Goal: Task Accomplishment & Management: Manage account settings

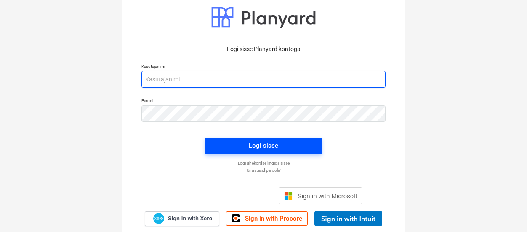
type input "[EMAIL_ADDRESS][DOMAIN_NAME]"
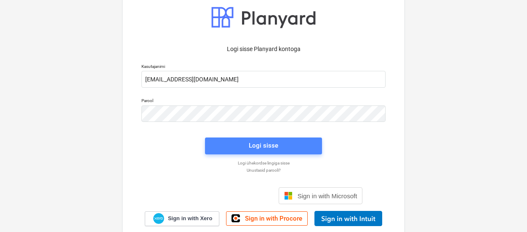
click at [256, 143] on div "Logi sisse" at bounding box center [263, 145] width 29 height 11
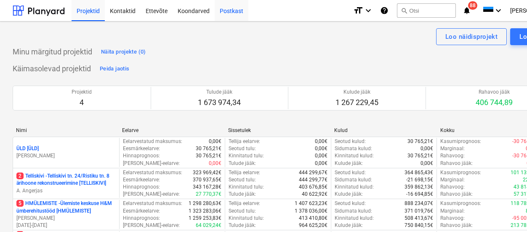
click at [230, 10] on div "Postkast" at bounding box center [232, 10] width 34 height 21
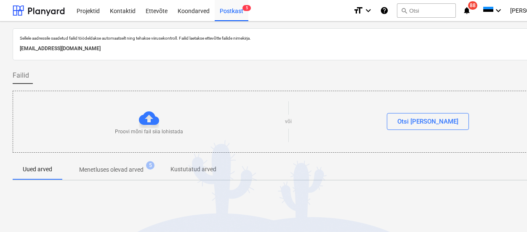
click at [139, 54] on div "Sellele aadressile saadetud failid töödeldakse automaatselt ning tehakse viirus…" at bounding box center [288, 44] width 551 height 32
click at [124, 50] on p "[EMAIL_ADDRESS][DOMAIN_NAME]" at bounding box center [288, 48] width 537 height 9
copy p "[EMAIL_ADDRESS][DOMAIN_NAME]"
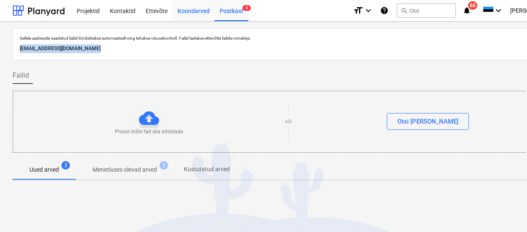
click at [192, 8] on div "Koondarved" at bounding box center [194, 10] width 42 height 21
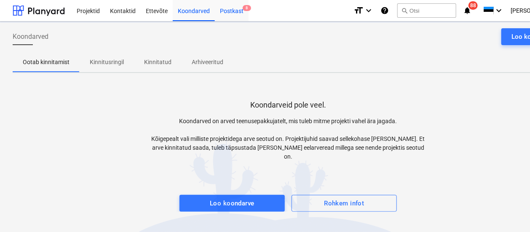
click at [227, 10] on div "Postkast 8" at bounding box center [232, 10] width 34 height 21
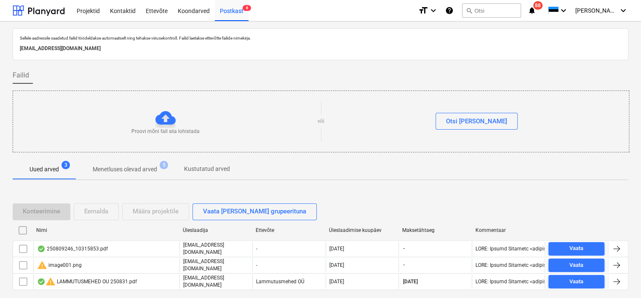
scroll to position [28, 0]
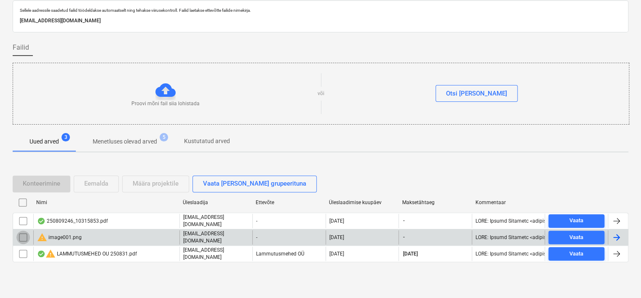
click at [24, 231] on input "checkbox" at bounding box center [22, 237] width 13 height 13
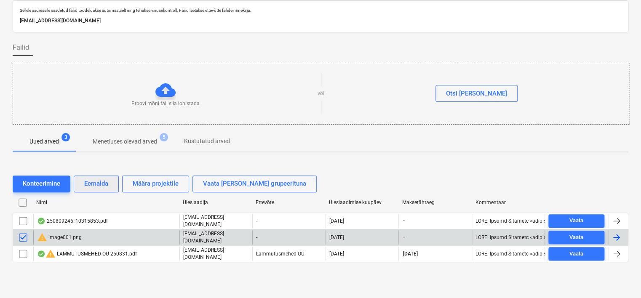
click at [93, 185] on div "Eemalda" at bounding box center [96, 183] width 24 height 11
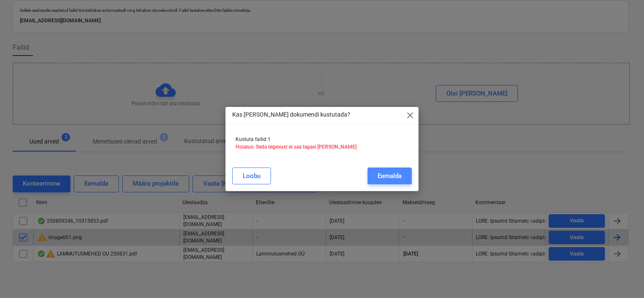
click at [396, 171] on div "Eemalda" at bounding box center [389, 176] width 24 height 11
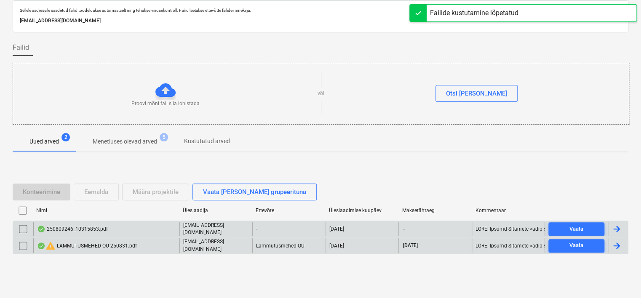
click at [104, 227] on div "250809246_10315853.pdf" at bounding box center [72, 229] width 71 height 7
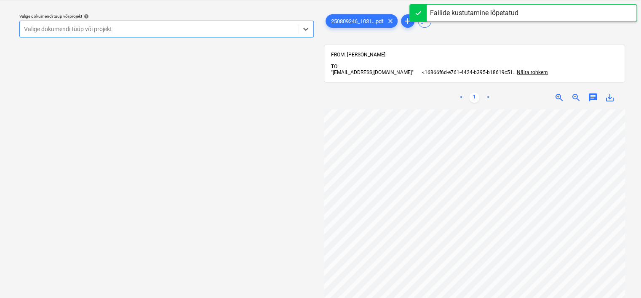
scroll to position [63, 0]
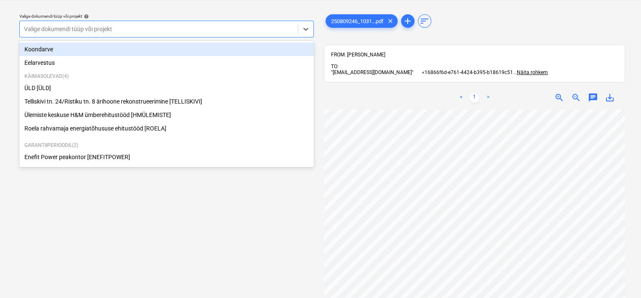
click at [178, 30] on div at bounding box center [159, 29] width 270 height 8
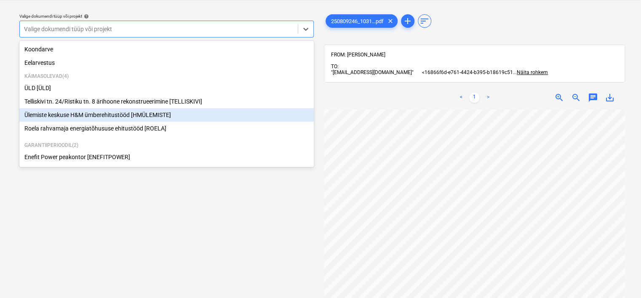
click at [110, 115] on div "Ülemiste keskuse H&M ümberehitustööd [HMÜLEMISTE]" at bounding box center [166, 114] width 294 height 13
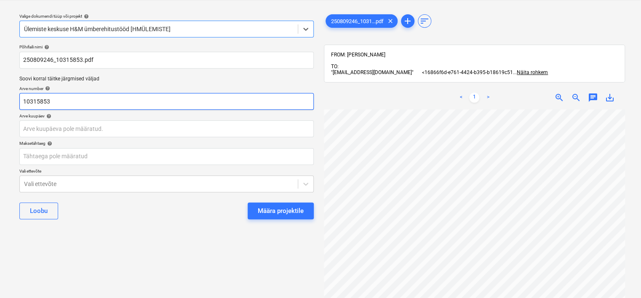
scroll to position [20, 0]
click at [93, 105] on input "10315853" at bounding box center [166, 101] width 294 height 17
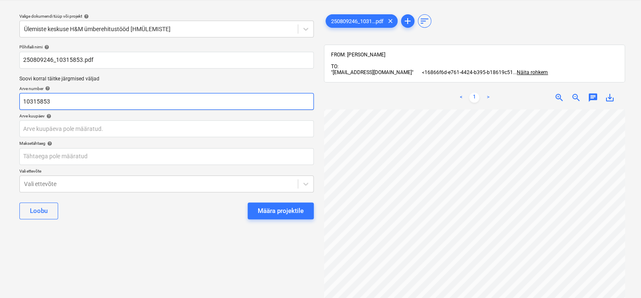
click at [93, 105] on input "10315853" at bounding box center [166, 101] width 294 height 17
type input "250809246"
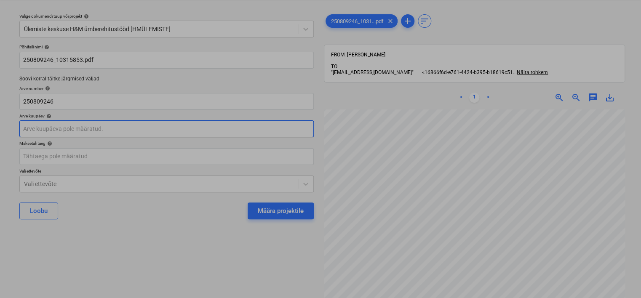
click at [86, 127] on body "Projektid Kontaktid Ettevõte Koondarved Postkast 7 format_size keyboard_arrow_d…" at bounding box center [320, 128] width 641 height 298
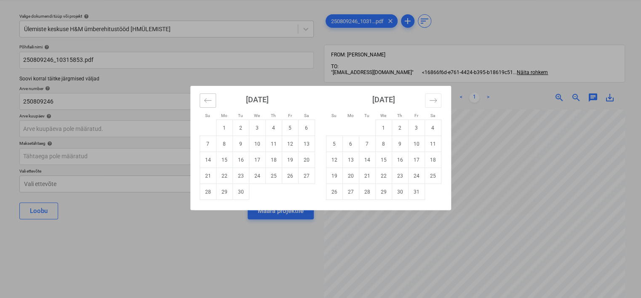
click at [207, 98] on icon "Move backward to switch to the previous month." at bounding box center [208, 100] width 8 height 8
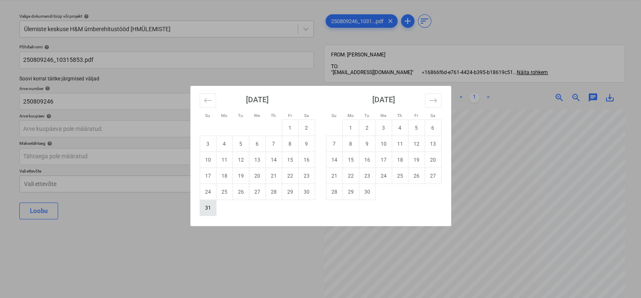
click at [209, 206] on td "31" at bounding box center [208, 208] width 16 height 16
type input "[DATE]"
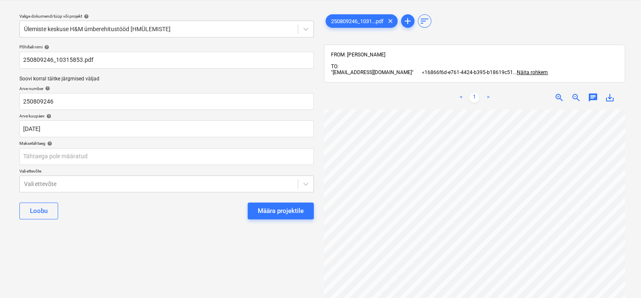
scroll to position [20, 30]
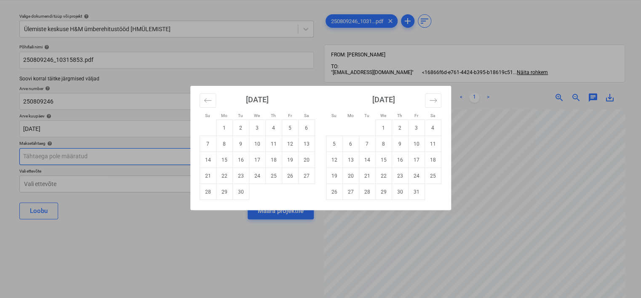
click at [177, 158] on body "Projektid Kontaktid Ettevõte Koondarved Postkast 7 format_size keyboard_arrow_d…" at bounding box center [320, 128] width 641 height 298
click at [204, 174] on td "21" at bounding box center [208, 176] width 16 height 16
type input "[DATE]"
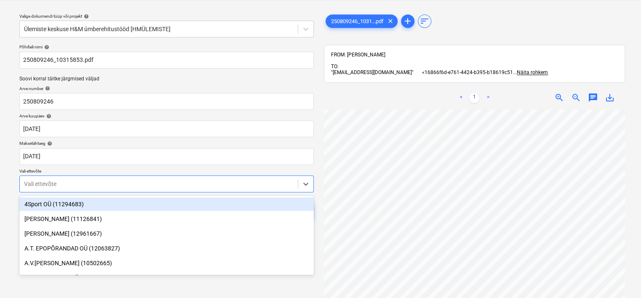
click at [118, 180] on body "Projektid Kontaktid Ettevõte Koondarved Postkast 7 format_size keyboard_arrow_d…" at bounding box center [320, 128] width 641 height 298
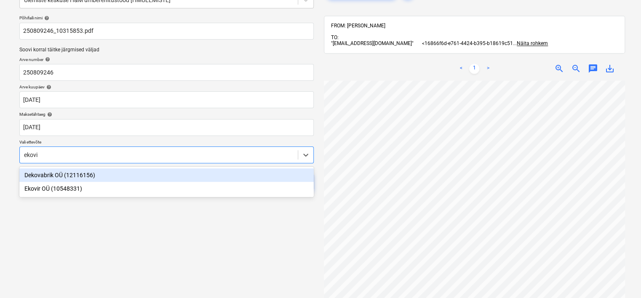
type input "ekovir"
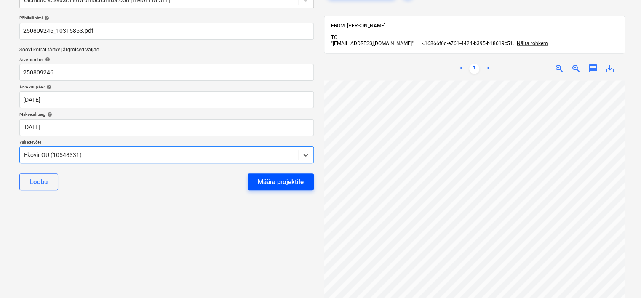
click at [263, 179] on div "Määra projektile" at bounding box center [281, 181] width 46 height 11
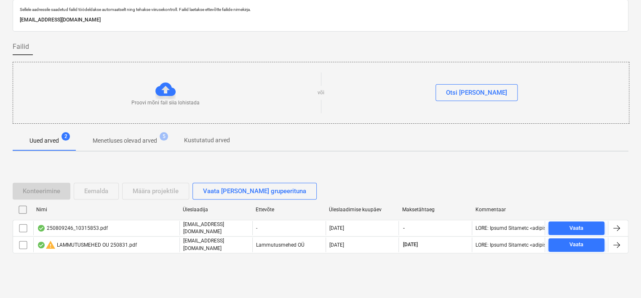
scroll to position [28, 0]
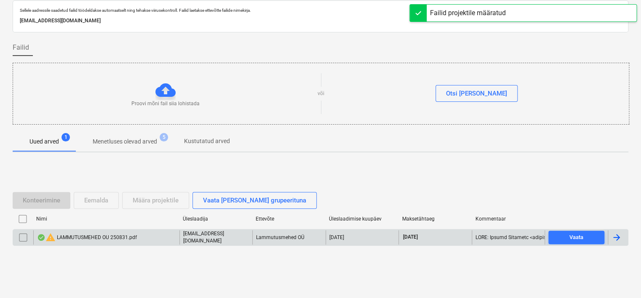
click at [132, 231] on div "warning LAMMUTUSMEHED OU 250831.pdf" at bounding box center [87, 237] width 100 height 10
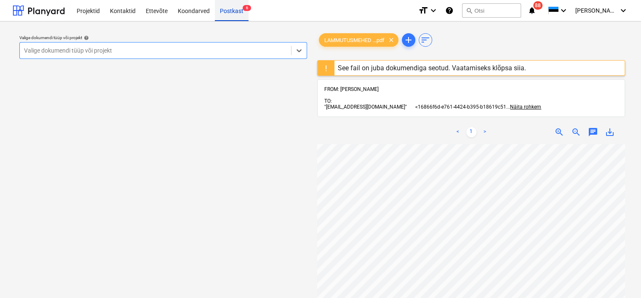
click at [227, 8] on div "Postkast 6" at bounding box center [232, 10] width 34 height 21
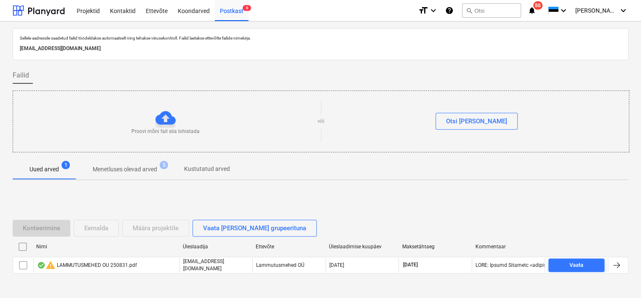
click at [12, 194] on div "Sellele aadressile saadetud failid töödeldakse automaatselt ning tehakse viirus…" at bounding box center [320, 173] width 641 height 305
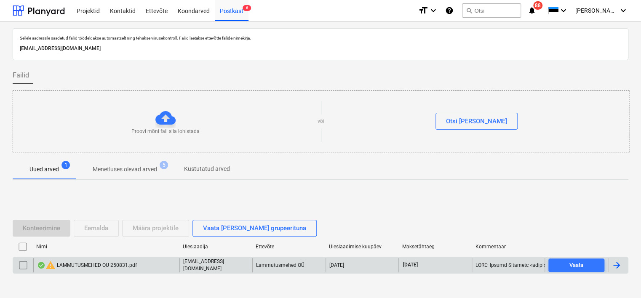
click at [115, 231] on div "warning LAMMUTUSMEHED OU 250831.pdf" at bounding box center [87, 265] width 100 height 10
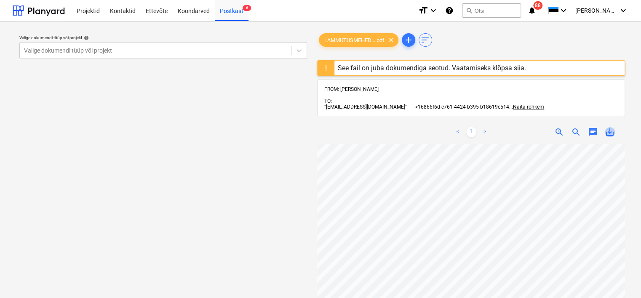
click at [527, 128] on span "save_alt" at bounding box center [610, 132] width 10 height 10
click at [151, 147] on div "Valige dokumendi tüüp või projekt help Valige dokumendi tüüp või projekt" at bounding box center [163, 225] width 301 height 394
click at [128, 162] on div "Valige dokumendi tüüp või projekt help Valige dokumendi tüüp või projekt" at bounding box center [163, 225] width 301 height 394
click at [191, 10] on div "Koondarved" at bounding box center [194, 10] width 42 height 21
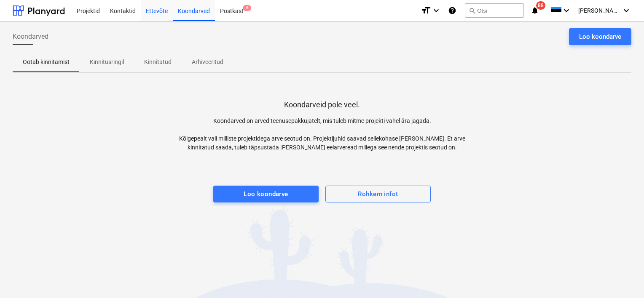
click at [147, 12] on div "Ettevõte" at bounding box center [157, 10] width 32 height 21
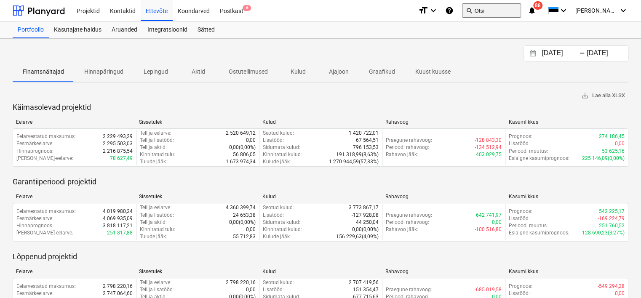
click at [497, 11] on button "search Otsi" at bounding box center [491, 10] width 59 height 14
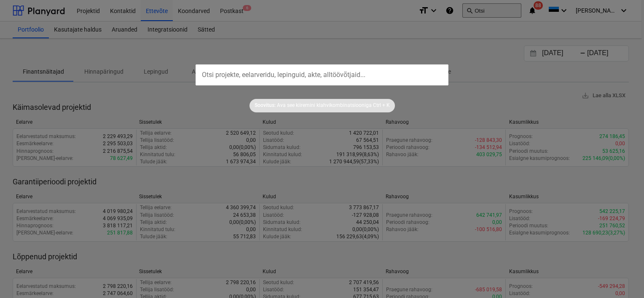
type input "V2013627"
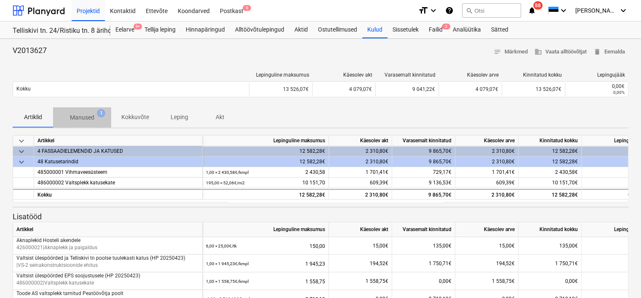
click at [86, 115] on p "Manused" at bounding box center [82, 117] width 24 height 9
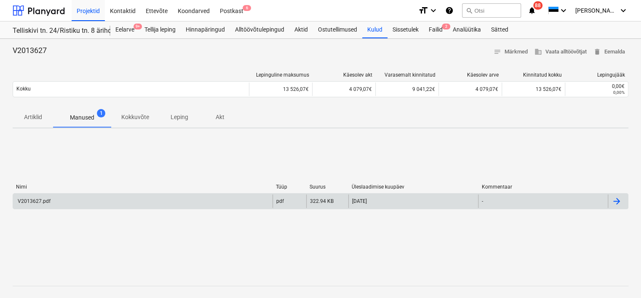
click at [118, 197] on div "V2013627.pdf" at bounding box center [142, 201] width 259 height 13
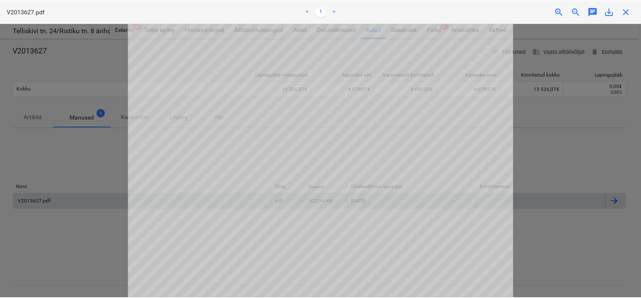
scroll to position [61, 0]
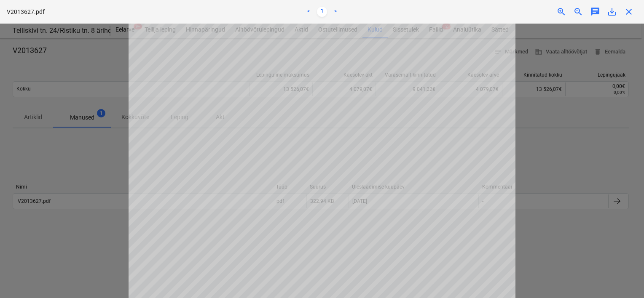
click at [100, 231] on div at bounding box center [322, 161] width 644 height 275
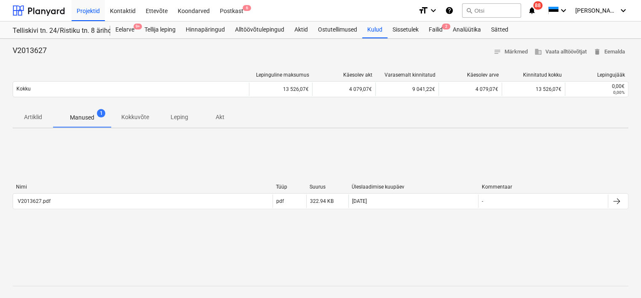
click at [17, 147] on div "Nimi Tüüp Suurus Üleslaadimise kuupäev Kommentaar V2013627.pdf pdf 322.94 KB [D…" at bounding box center [321, 198] width 616 height 126
click at [240, 7] on div "Postkast 6" at bounding box center [232, 10] width 34 height 21
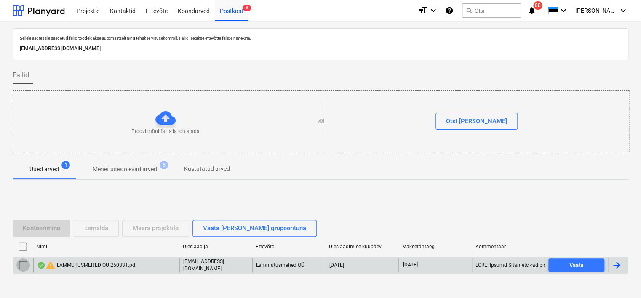
click at [19, 231] on input "checkbox" at bounding box center [22, 265] width 13 height 13
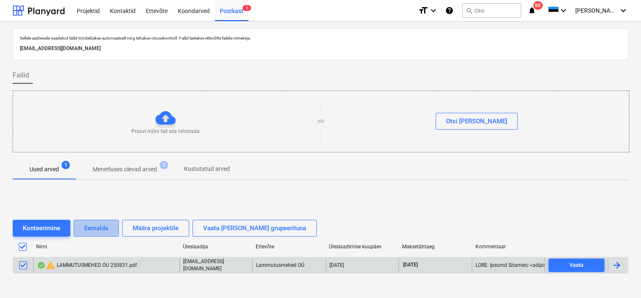
click at [100, 225] on div "Eemalda" at bounding box center [96, 228] width 24 height 11
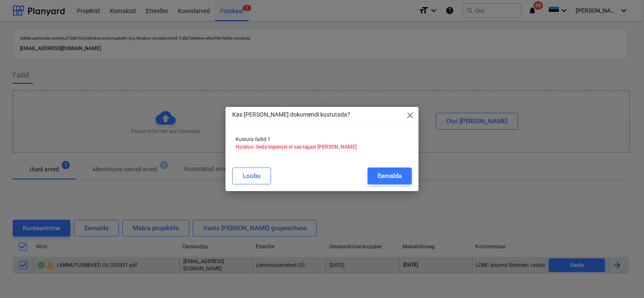
click at [385, 185] on div "[PERSON_NAME]" at bounding box center [322, 176] width 190 height 24
click at [402, 170] on button "Eemalda" at bounding box center [389, 176] width 44 height 17
